Goal: Task Accomplishment & Management: Use online tool/utility

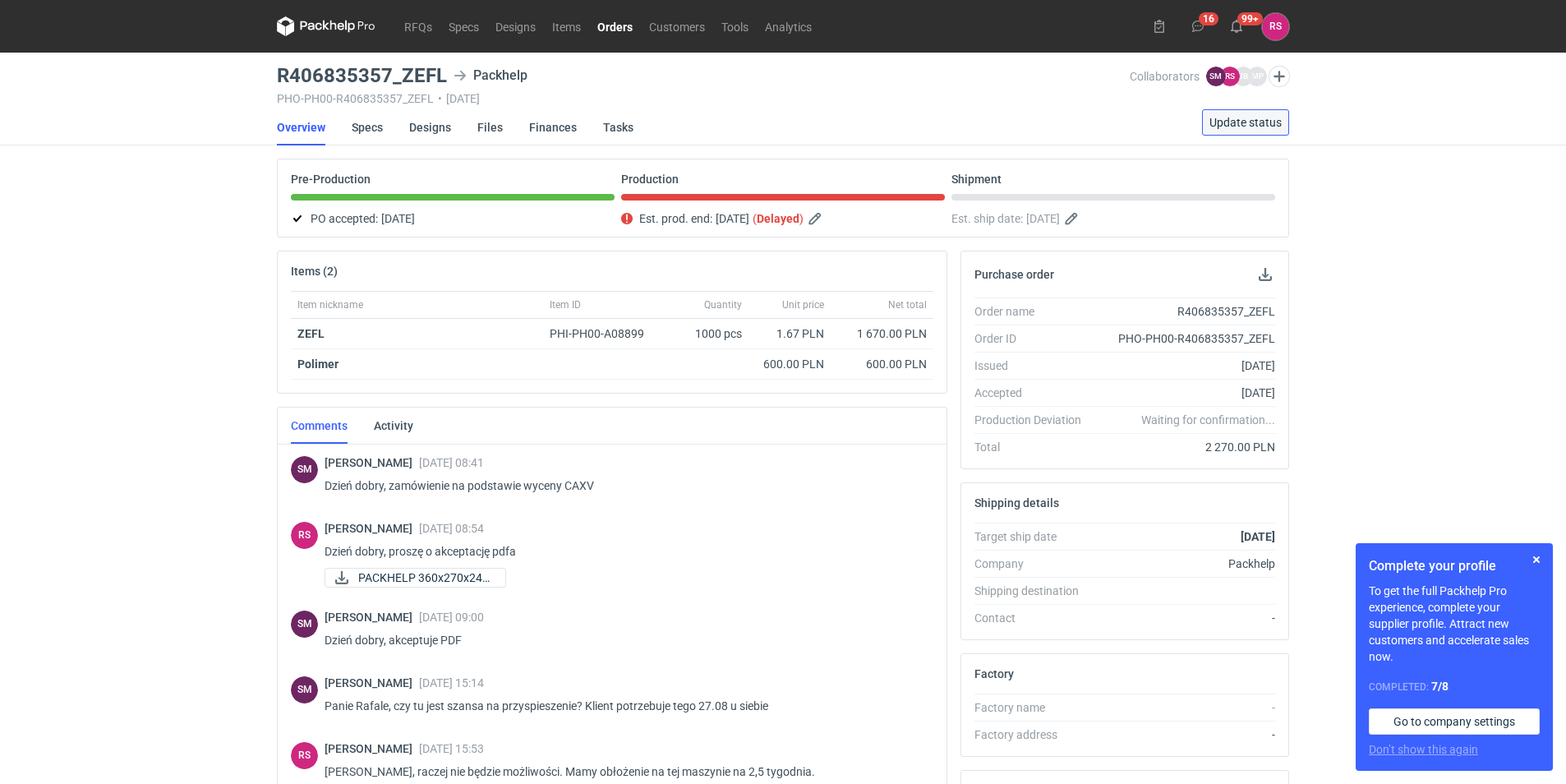
click at [1257, 125] on span "Update status" at bounding box center [1245, 122] width 72 height 12
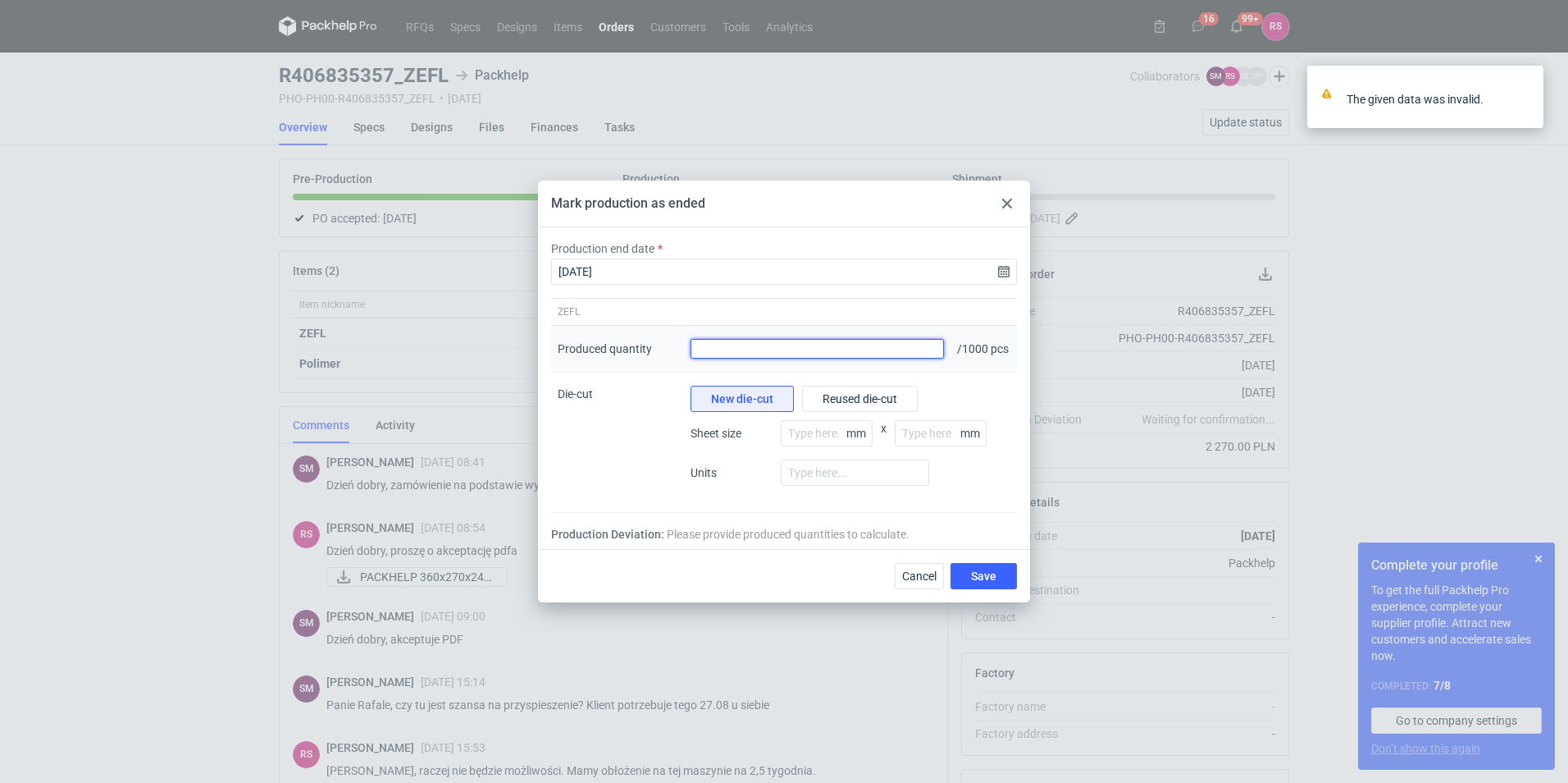
click at [888, 348] on input "Produced quantity" at bounding box center [818, 348] width 254 height 20
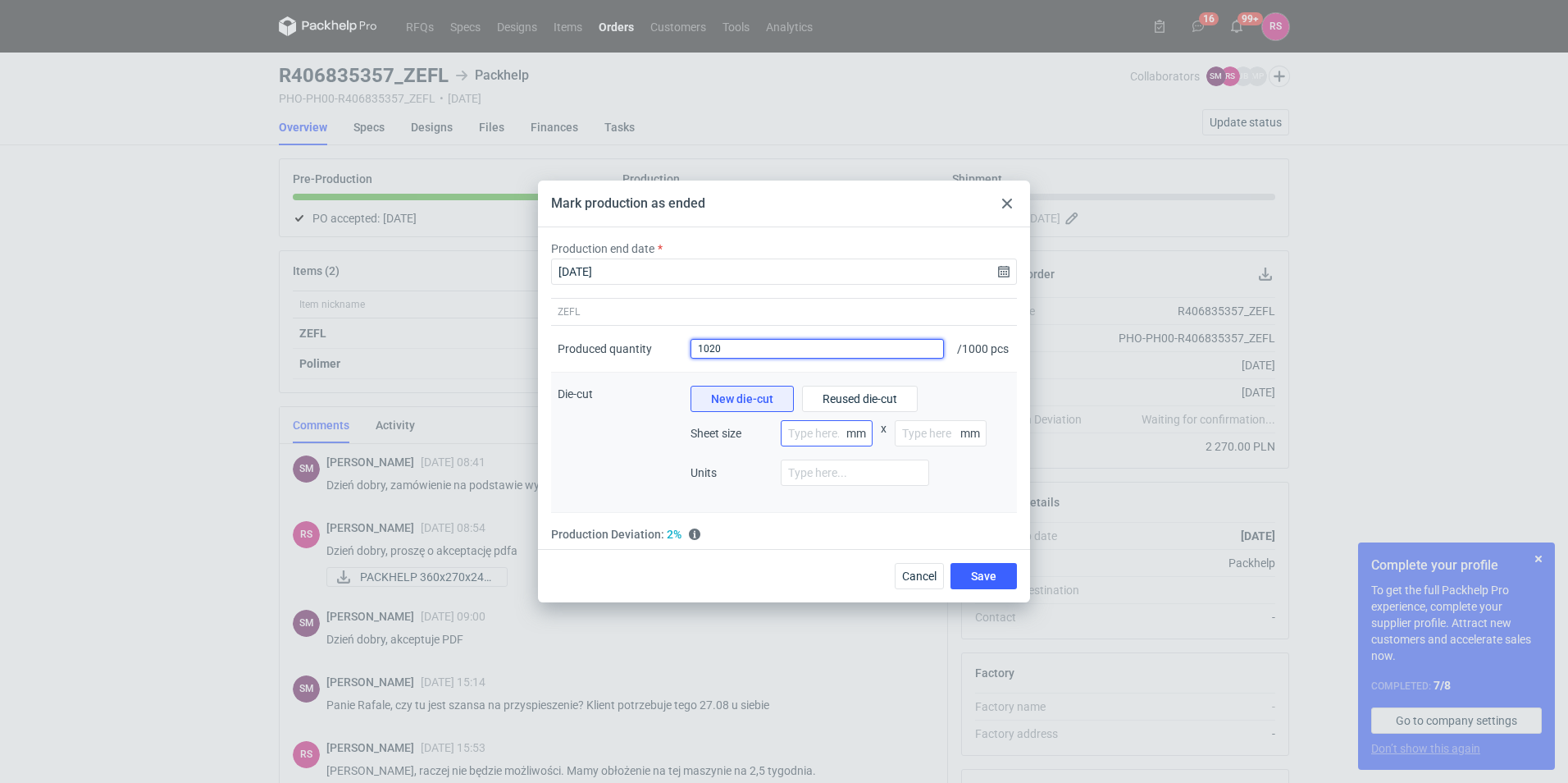
type input "1020"
click at [809, 436] on input "number" at bounding box center [827, 433] width 92 height 27
type input "100"
click at [927, 446] on input "number" at bounding box center [940, 433] width 92 height 27
type input "125"
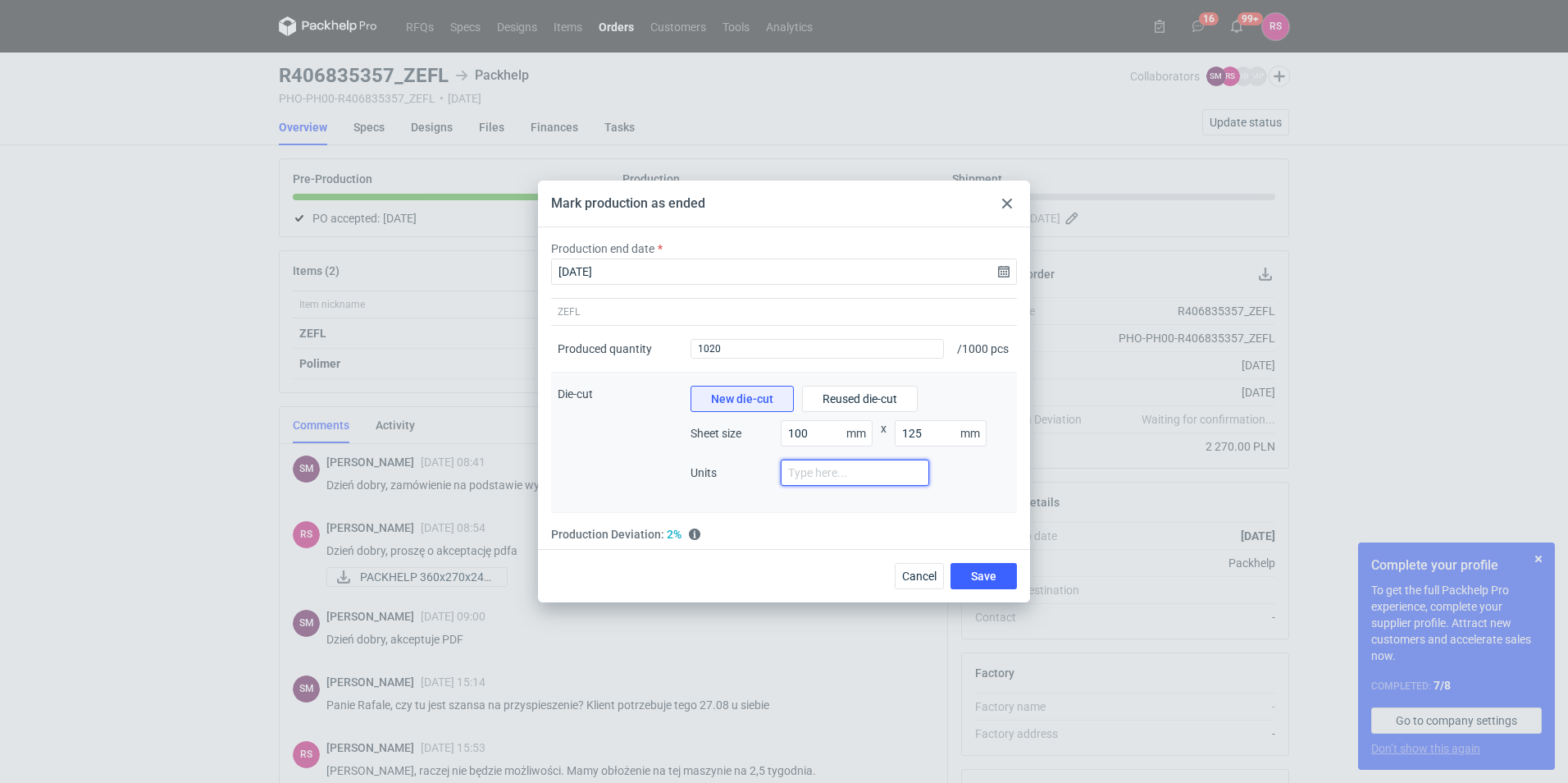
click at [833, 481] on input "number" at bounding box center [855, 473] width 148 height 27
type input "2"
click at [960, 576] on button "Save" at bounding box center [983, 576] width 66 height 27
